Goal: Information Seeking & Learning: Check status

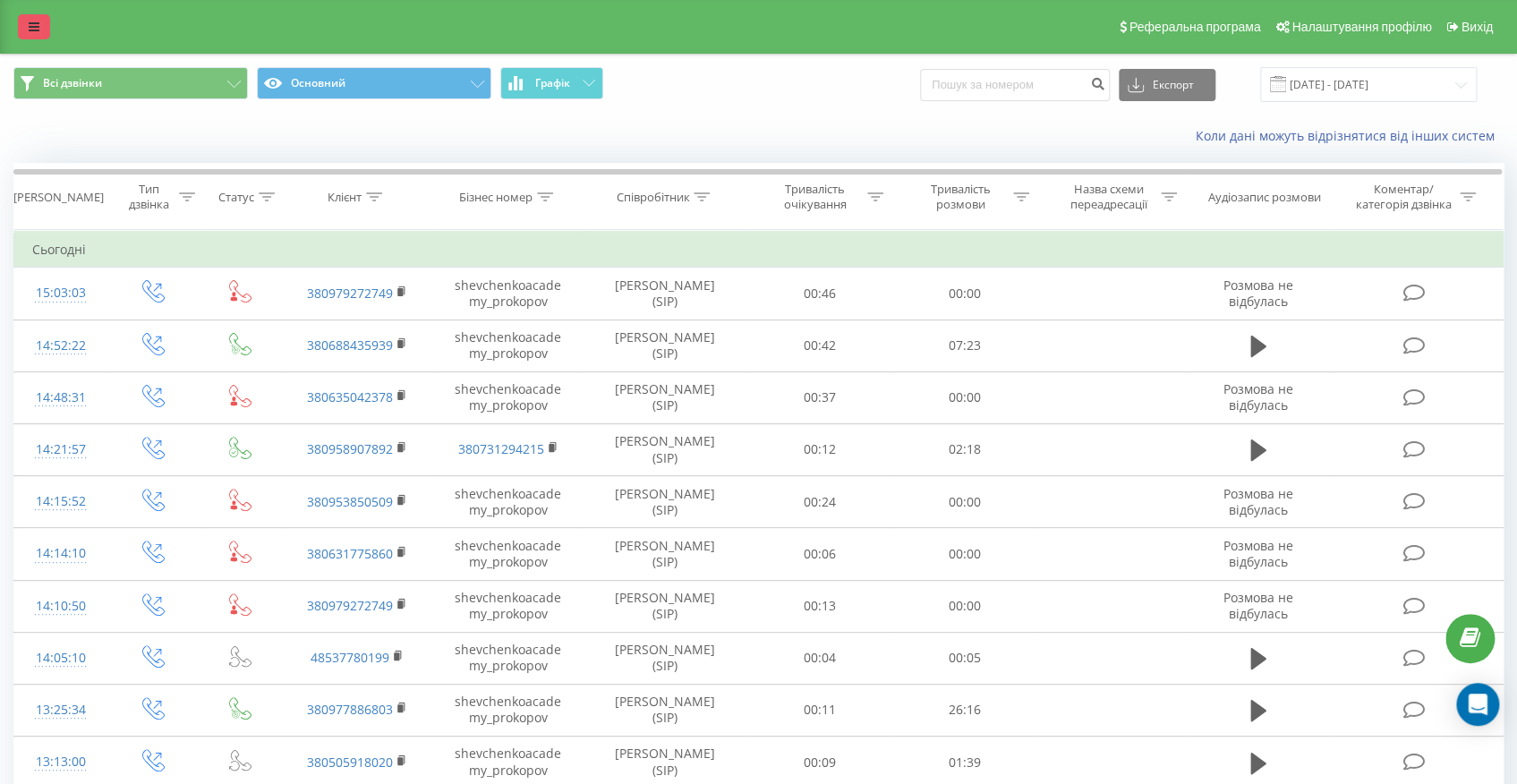
click at [37, 37] on div "Реферальна програма Налаштування профілю Вихід" at bounding box center [758, 27] width 1517 height 54
click at [36, 40] on div "Реферальна програма Налаштування профілю Вихід" at bounding box center [758, 27] width 1517 height 54
click at [40, 28] on link at bounding box center [34, 26] width 32 height 25
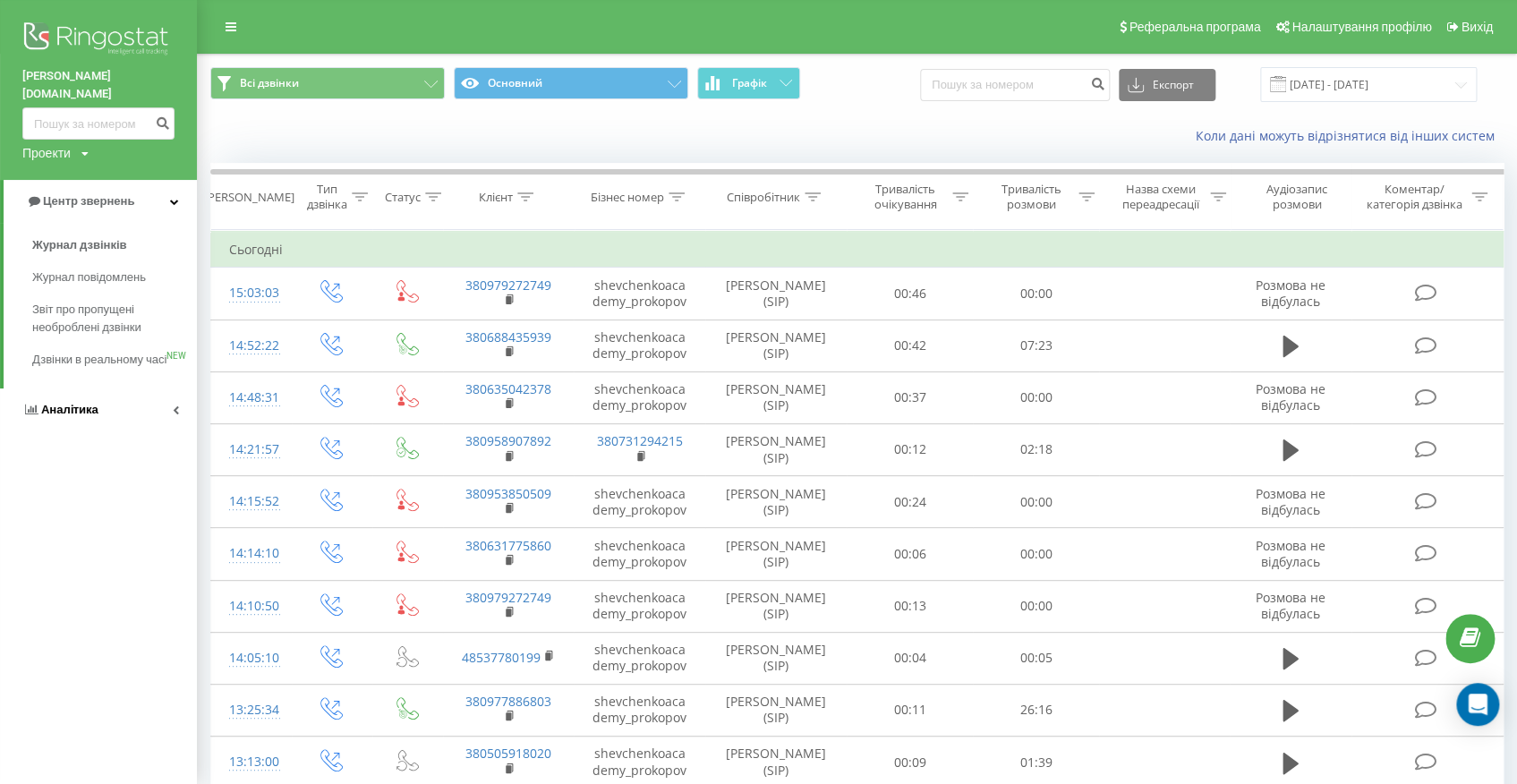
click at [103, 406] on link "Аналiтика" at bounding box center [98, 409] width 197 height 43
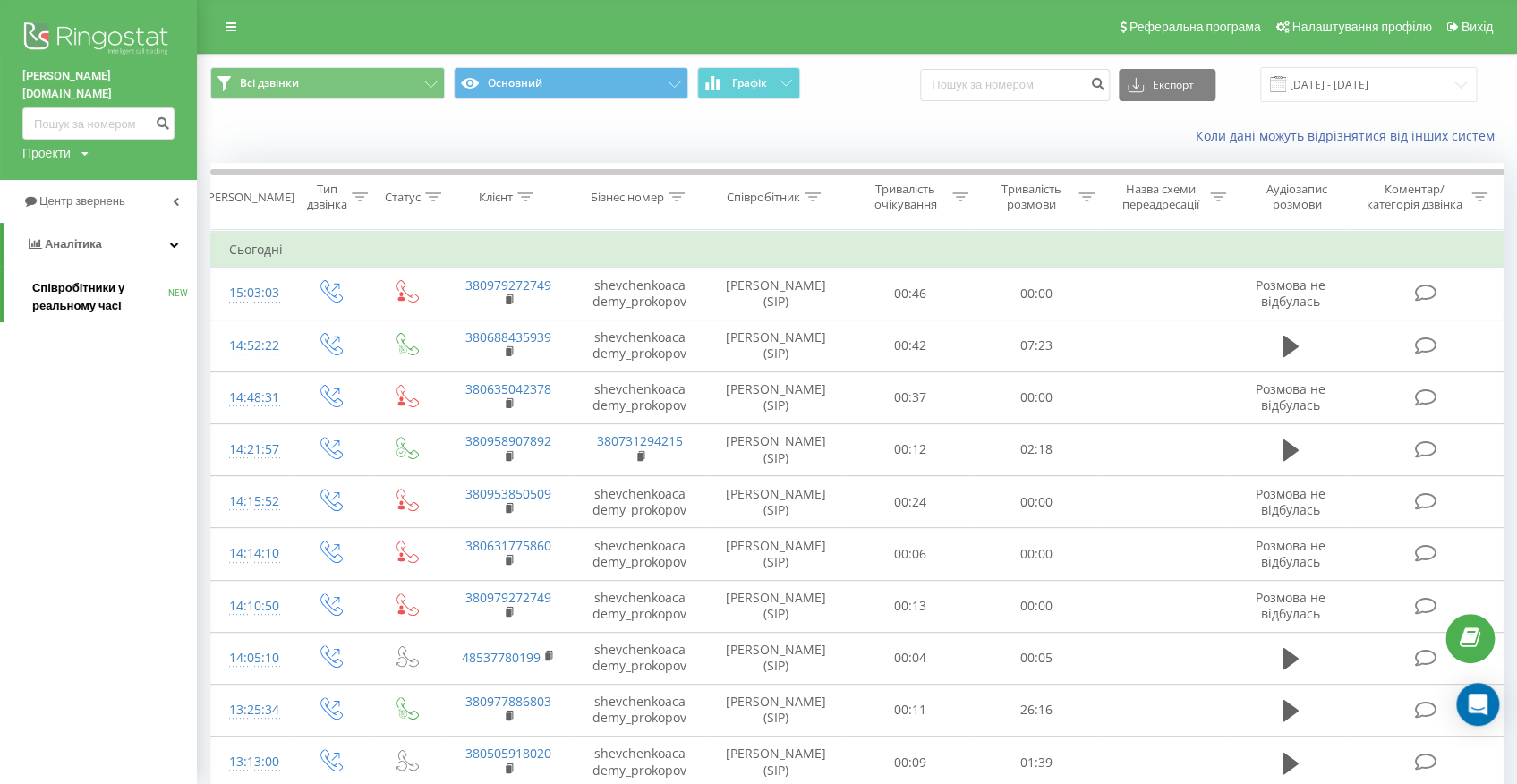
click at [131, 290] on span "Співробітники у реальному часі" at bounding box center [99, 297] width 136 height 36
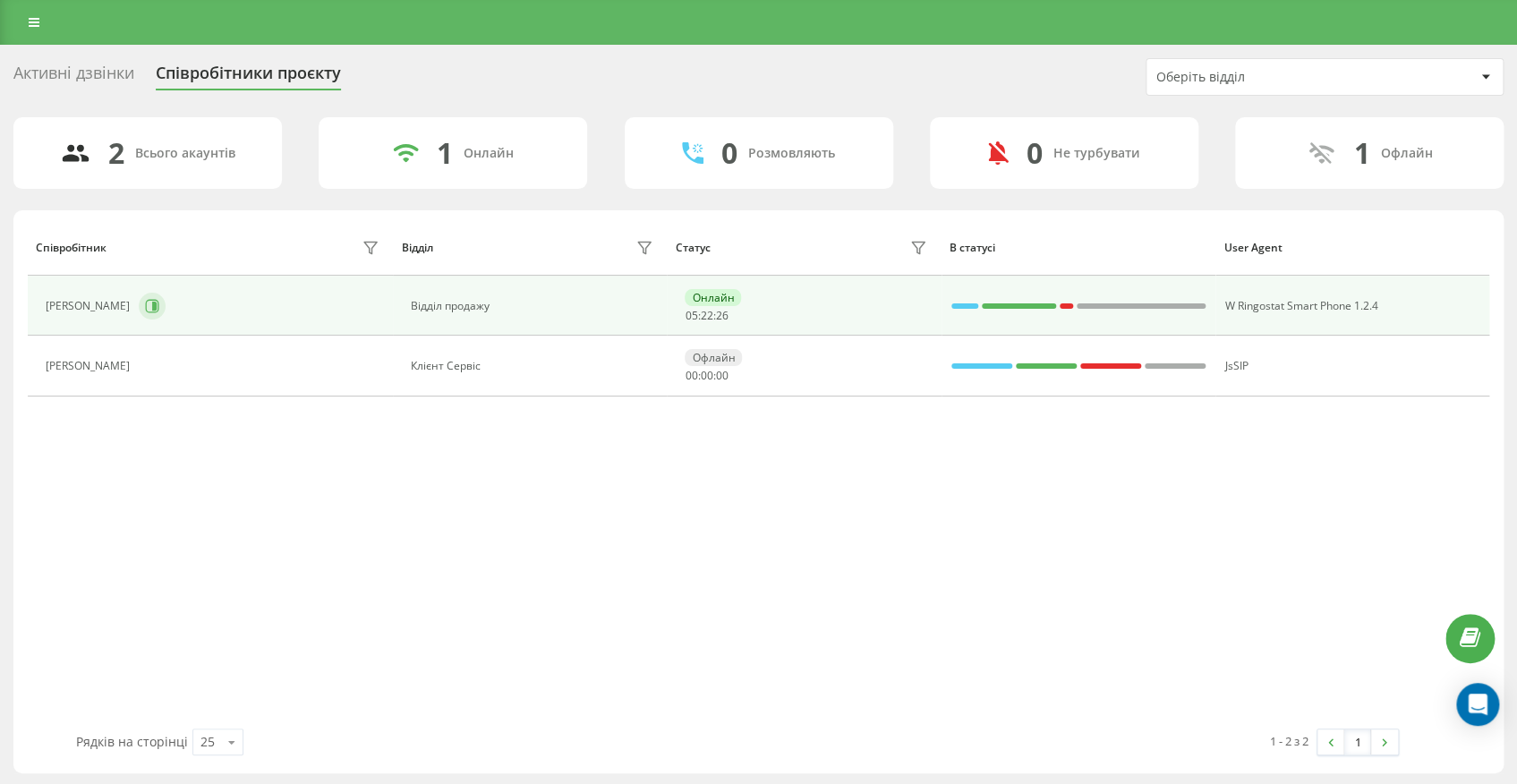
click at [160, 310] on icon at bounding box center [152, 306] width 14 height 14
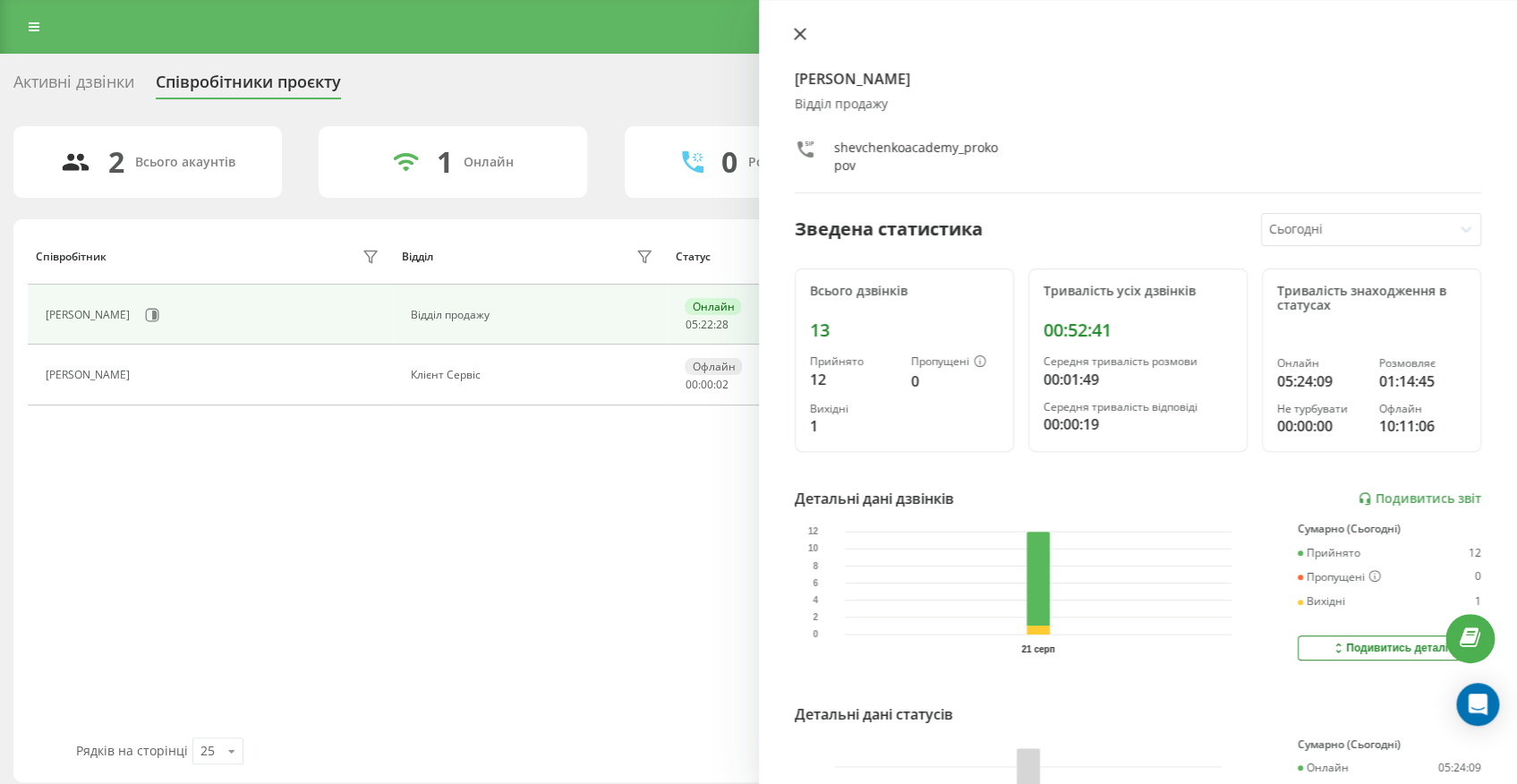
click at [805, 32] on icon at bounding box center [800, 34] width 13 height 13
